Goal: Information Seeking & Learning: Stay updated

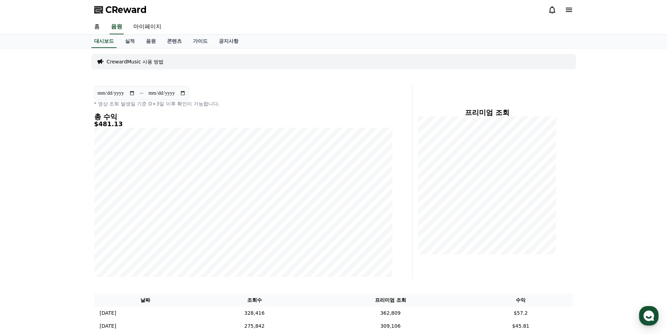
click at [60, 151] on div "**********" at bounding box center [333, 303] width 667 height 510
click at [220, 41] on link "공지사항" at bounding box center [228, 41] width 31 height 13
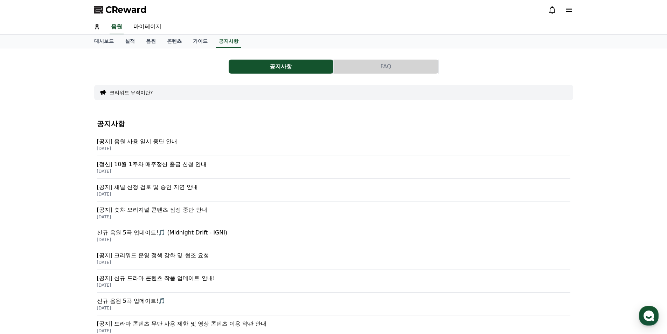
click at [152, 140] on p "[공지] 음원 사용 일시 중단 안내" at bounding box center [333, 141] width 473 height 8
